Goal: Information Seeking & Learning: Understand process/instructions

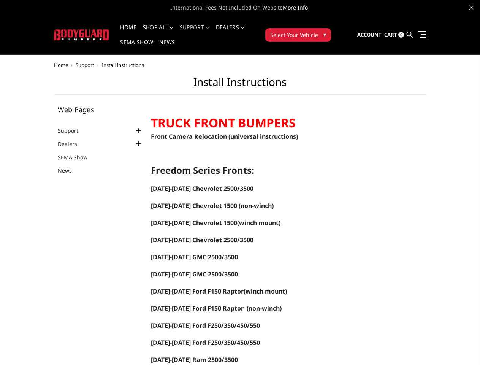
click at [205, 27] on li "Support FAQ Install Instructions Shipping Warranty Terms & Conditions Cancellat…" at bounding box center [195, 32] width 36 height 15
click at [205, 32] on li "Support FAQ Install Instructions Shipping Warranty Terms & Conditions Cancellat…" at bounding box center [195, 32] width 36 height 15
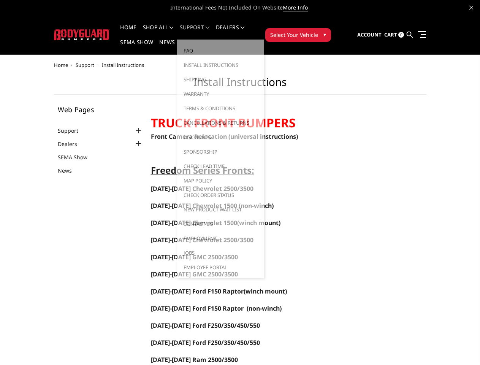
click at [318, 31] on span "Select Your Vehicle" at bounding box center [294, 35] width 48 height 8
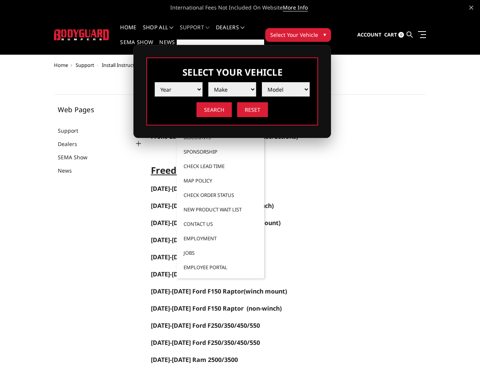
click at [318, 31] on span "Select Your Vehicle" at bounding box center [294, 35] width 48 height 8
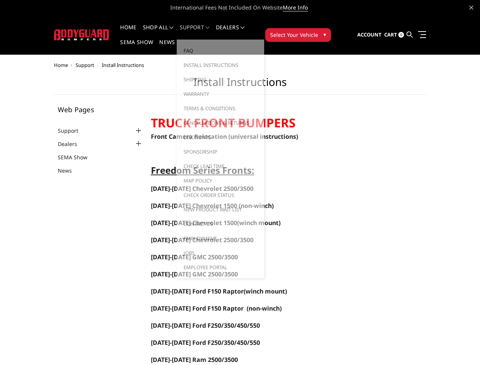
click at [134, 126] on div at bounding box center [138, 130] width 9 height 9
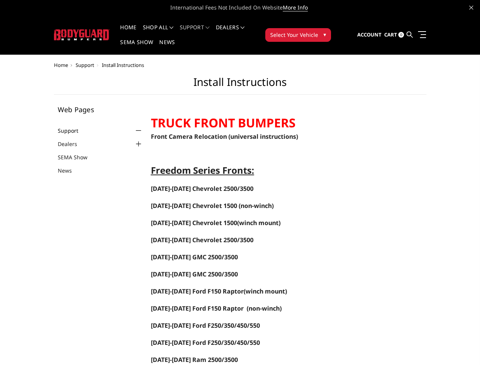
click at [86, 138] on link "FAQ" at bounding box center [103, 142] width 82 height 8
